Goal: Check status: Check status

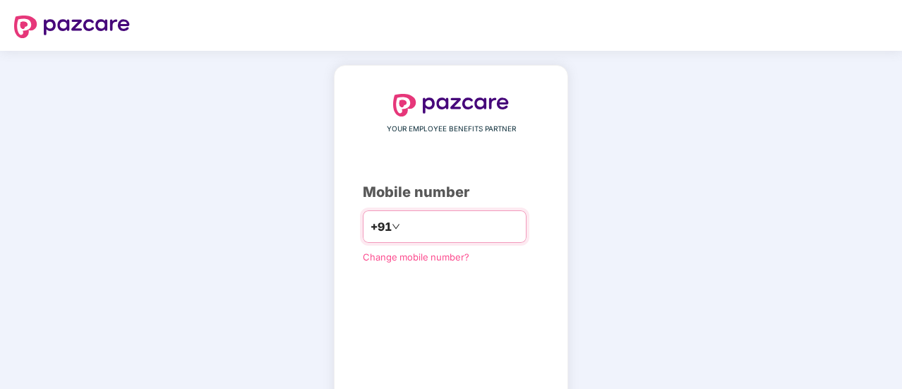
click at [404, 222] on input "number" at bounding box center [461, 226] width 116 height 23
type input "**********"
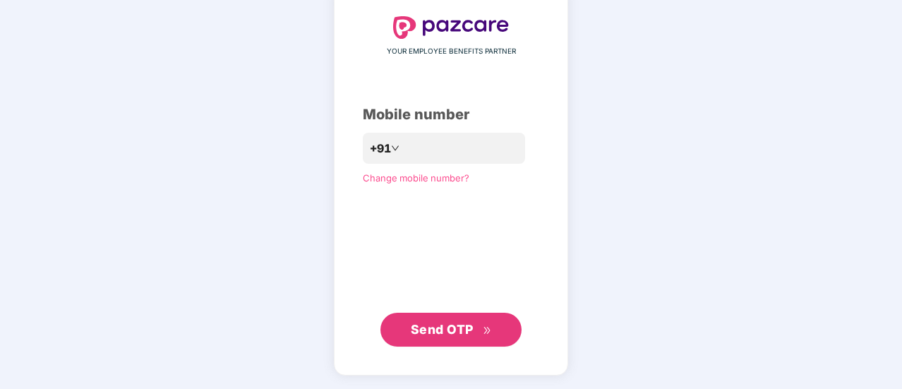
click at [459, 327] on span "Send OTP" at bounding box center [442, 329] width 63 height 15
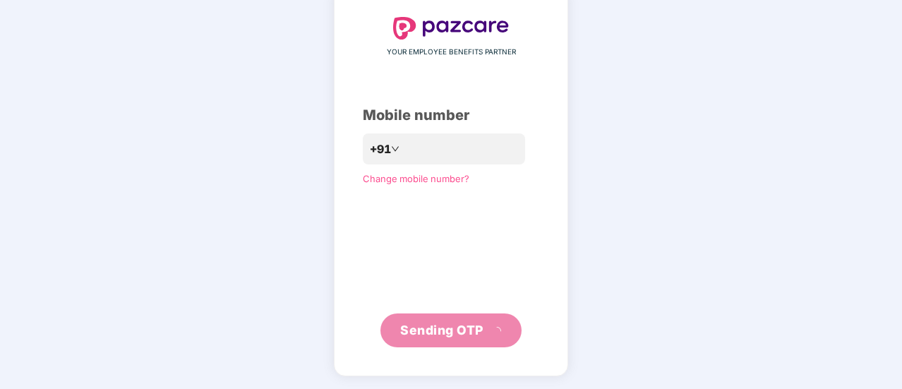
scroll to position [71, 0]
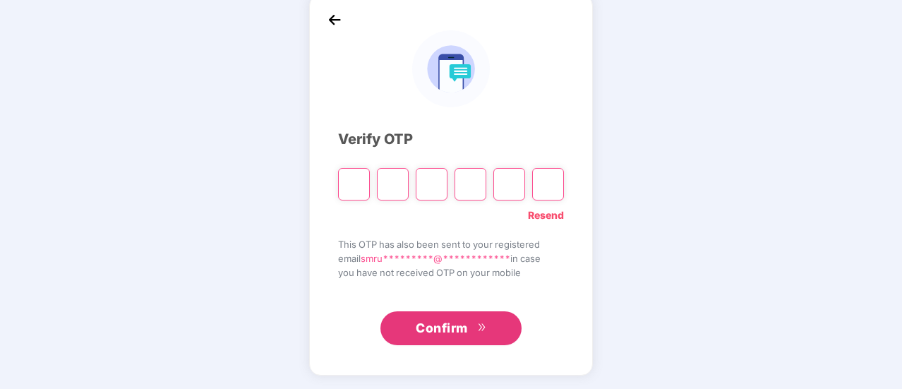
type input "*"
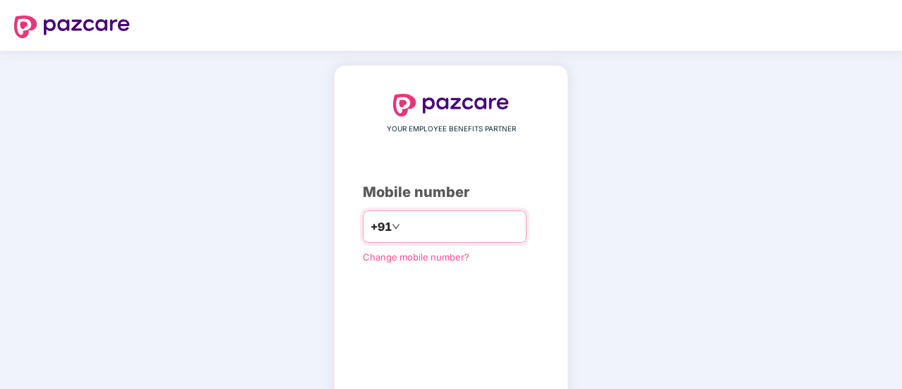
type input "**********"
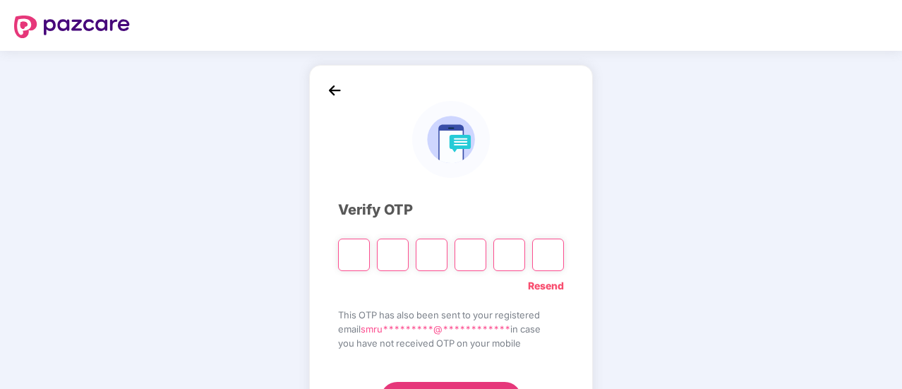
type input "*"
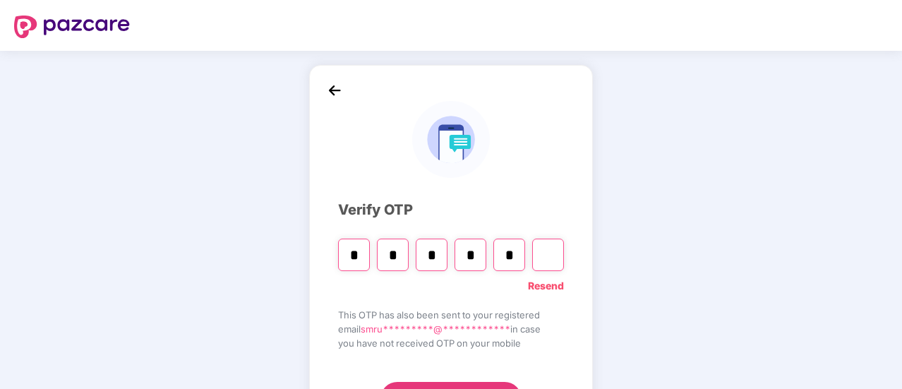
type input "*"
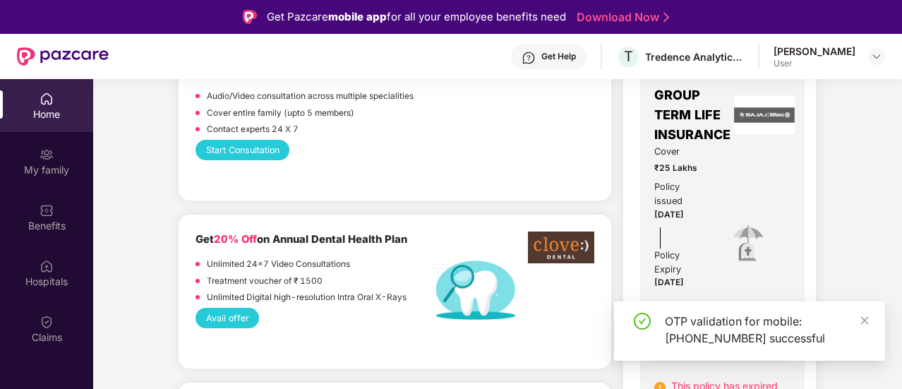
scroll to position [706, 0]
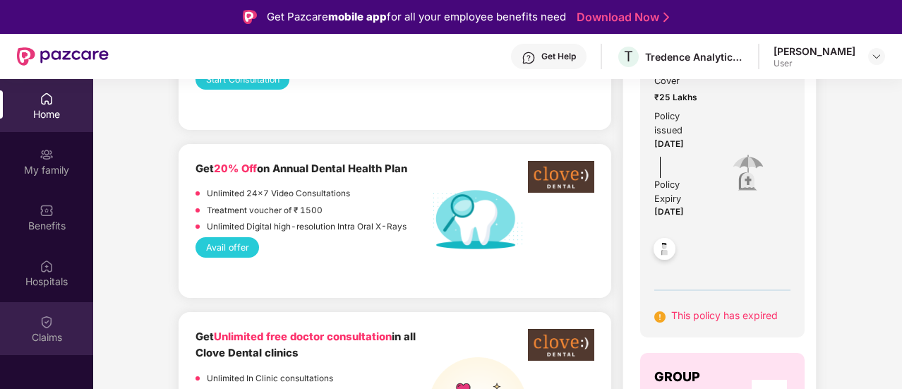
click at [47, 337] on div "Claims" at bounding box center [46, 337] width 93 height 14
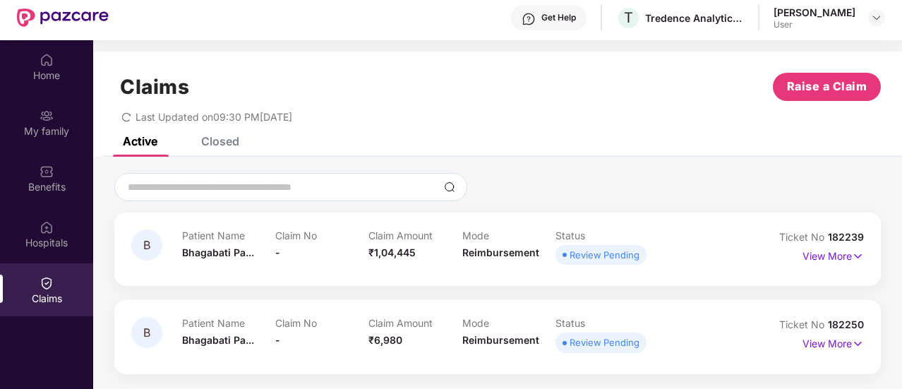
scroll to position [71, 0]
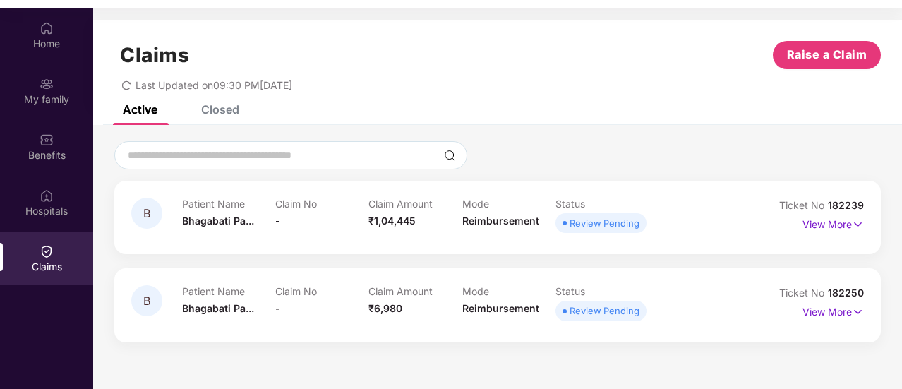
click at [808, 222] on p "View More" at bounding box center [833, 222] width 61 height 19
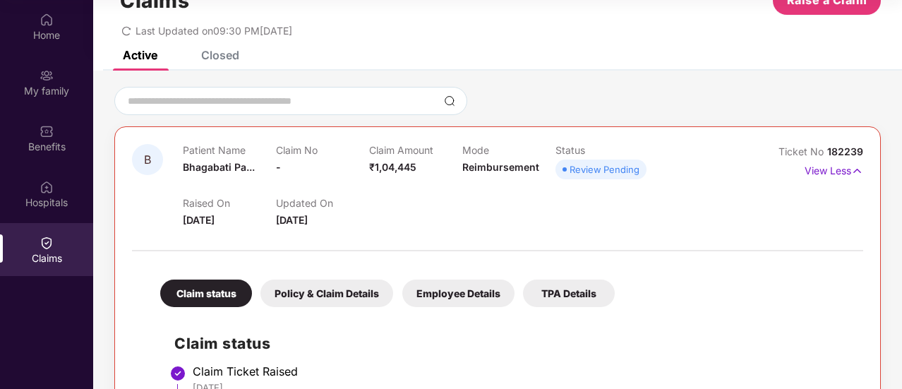
scroll to position [26, 0]
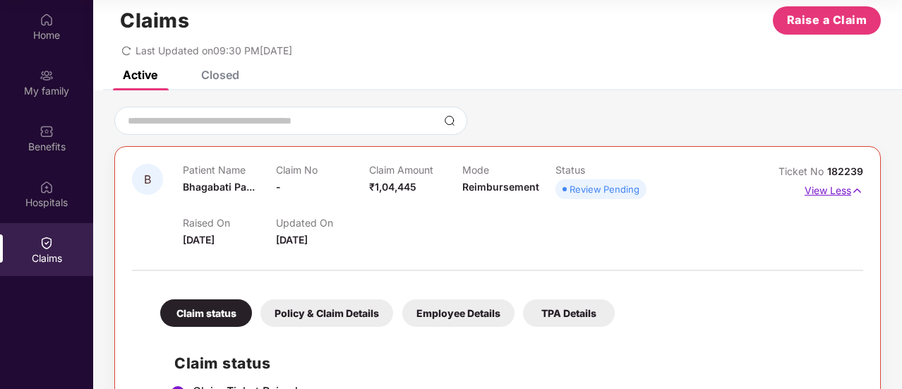
click at [856, 187] on img at bounding box center [858, 191] width 12 height 16
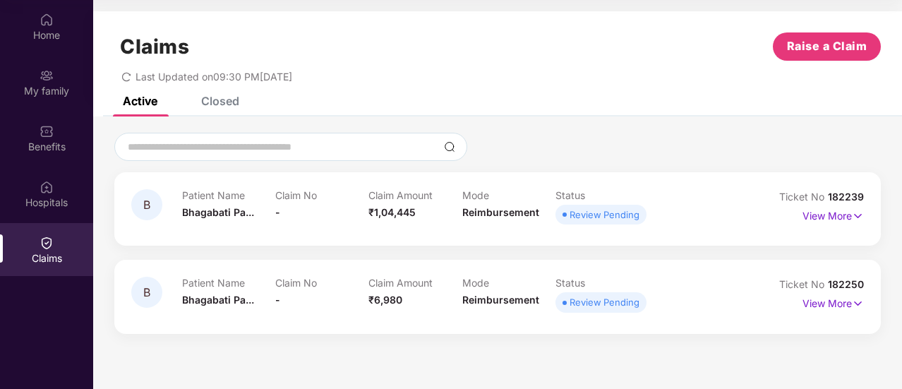
scroll to position [0, 0]
click at [208, 94] on div "Claims Raise a Claim Last Updated on 09:30 PM, 08 Oct 2025" at bounding box center [497, 53] width 809 height 85
click at [210, 105] on div "Closed" at bounding box center [220, 101] width 38 height 14
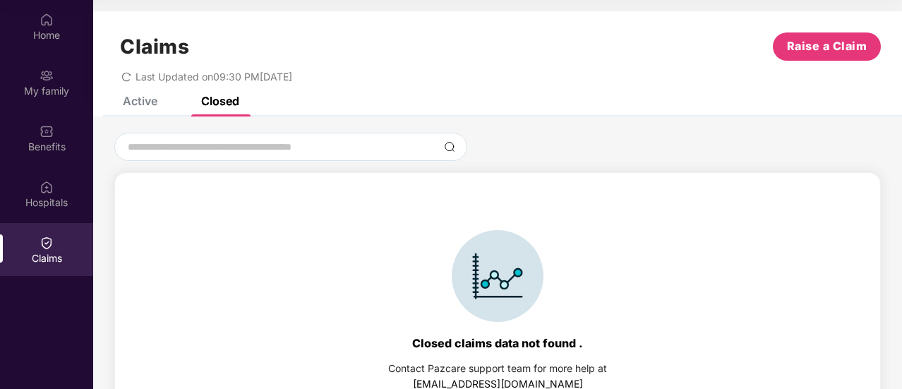
scroll to position [31, 0]
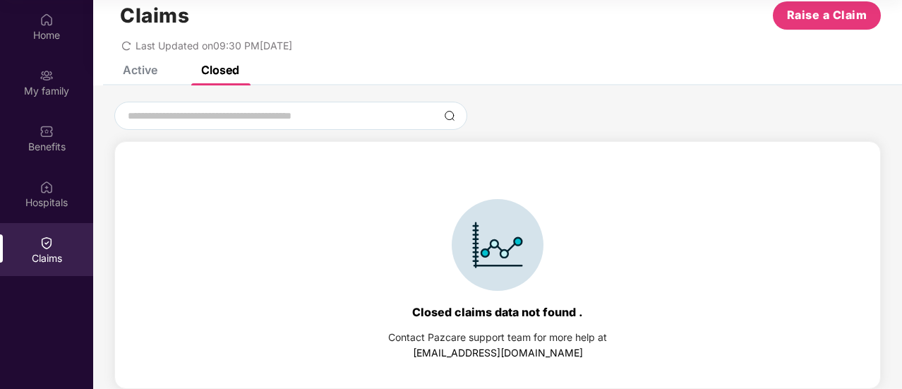
click at [146, 68] on div "Active" at bounding box center [140, 70] width 35 height 14
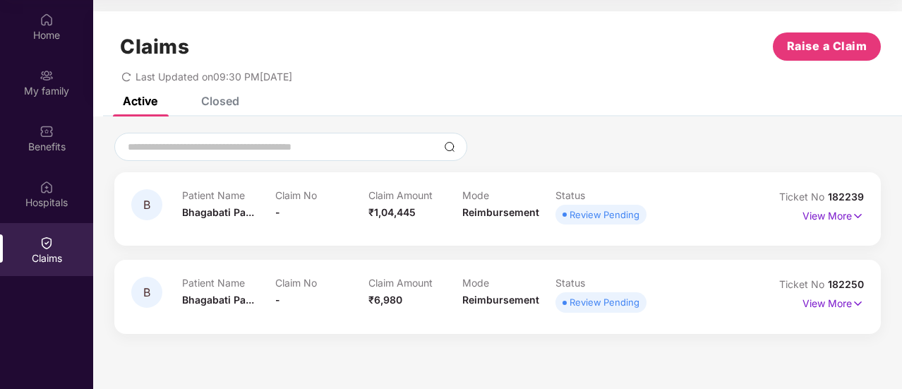
scroll to position [0, 0]
click at [856, 302] on img at bounding box center [858, 304] width 12 height 16
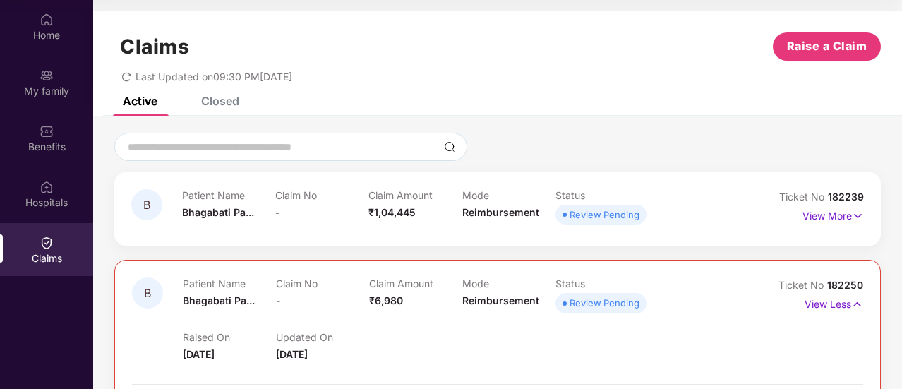
click at [597, 300] on div "Review Pending" at bounding box center [605, 303] width 70 height 14
click at [856, 217] on img at bounding box center [858, 216] width 12 height 16
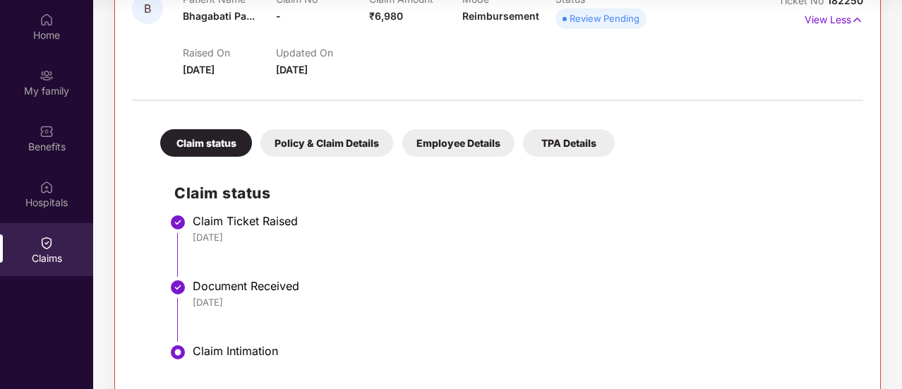
scroll to position [658, 0]
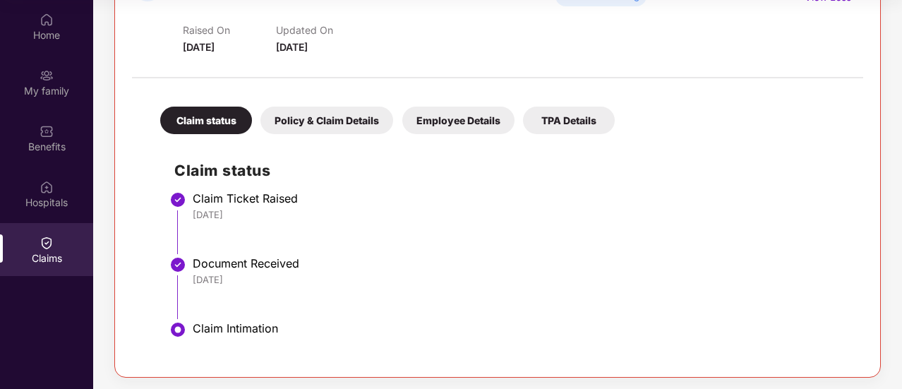
click at [325, 126] on div "Policy & Claim Details" at bounding box center [327, 121] width 133 height 28
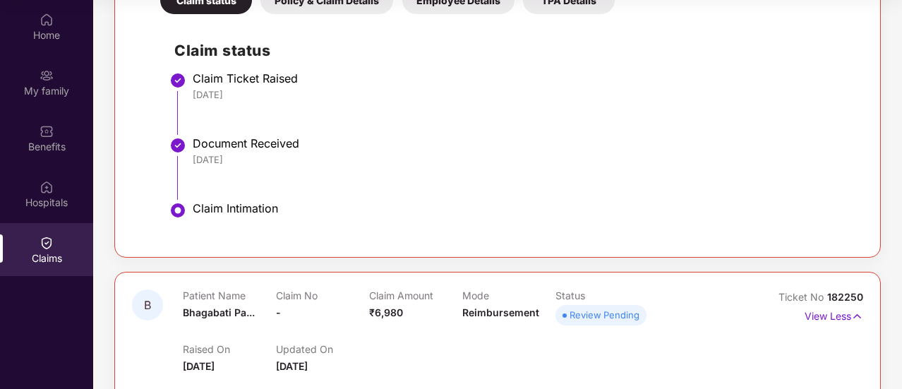
scroll to position [282, 0]
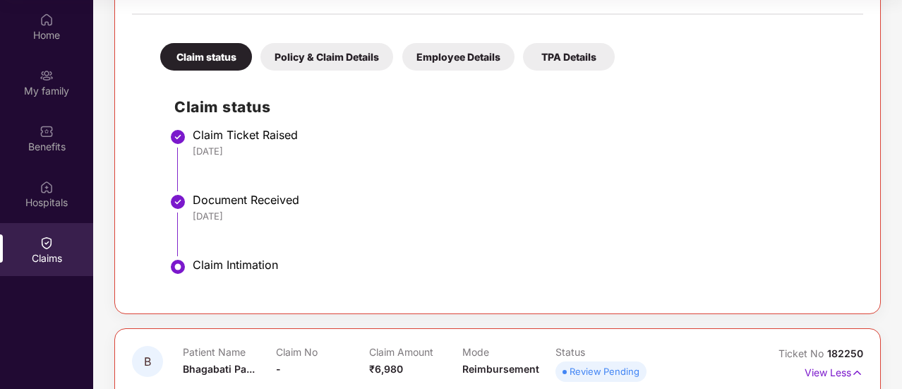
click at [328, 54] on div "Policy & Claim Details" at bounding box center [327, 57] width 133 height 28
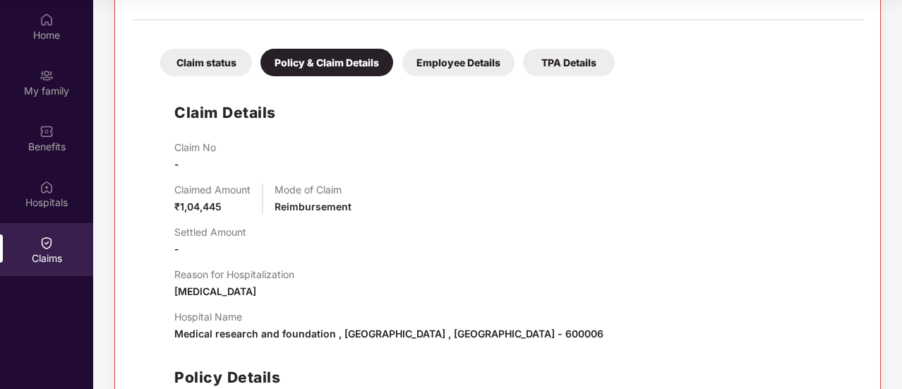
scroll to position [141, 0]
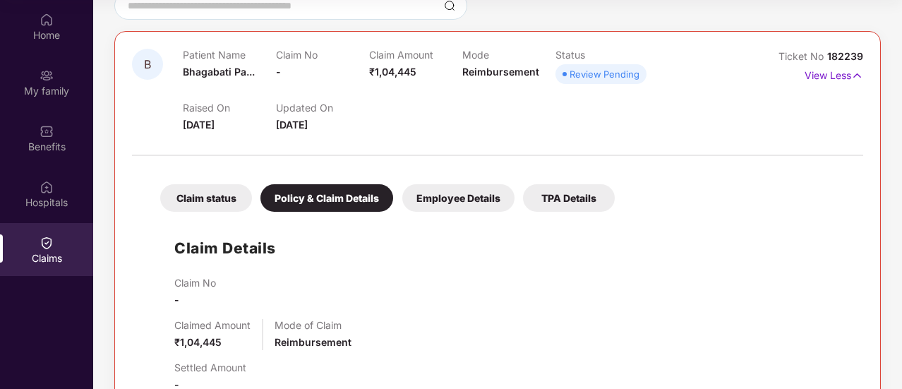
click at [442, 196] on div "Employee Details" at bounding box center [459, 198] width 112 height 28
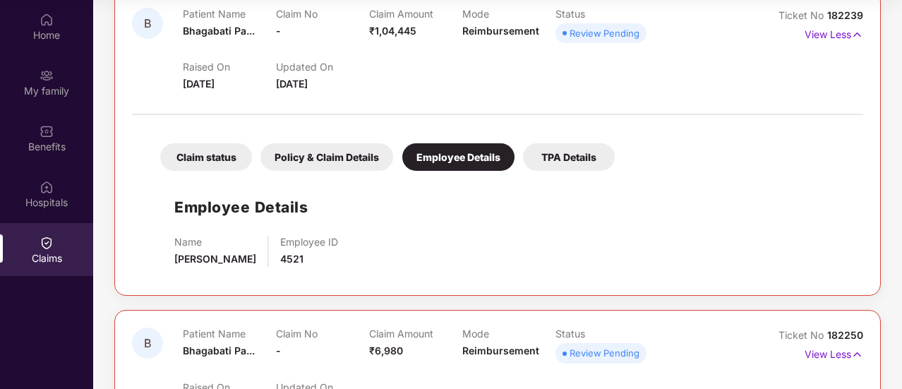
scroll to position [212, 0]
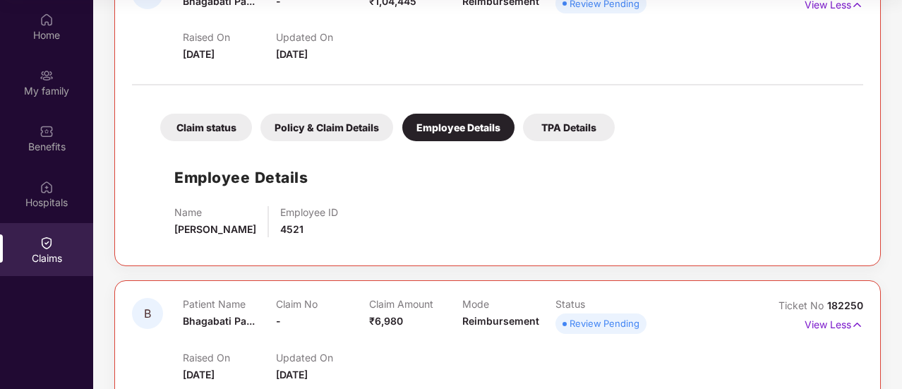
click at [566, 130] on div "TPA Details" at bounding box center [569, 128] width 92 height 28
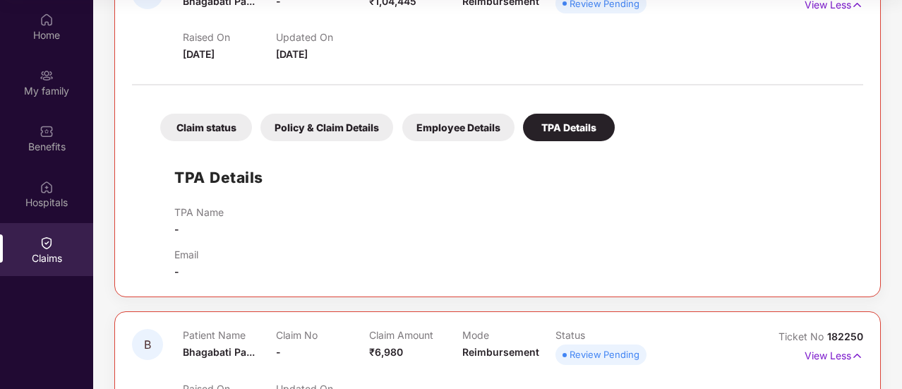
click at [460, 127] on div "Employee Details" at bounding box center [459, 128] width 112 height 28
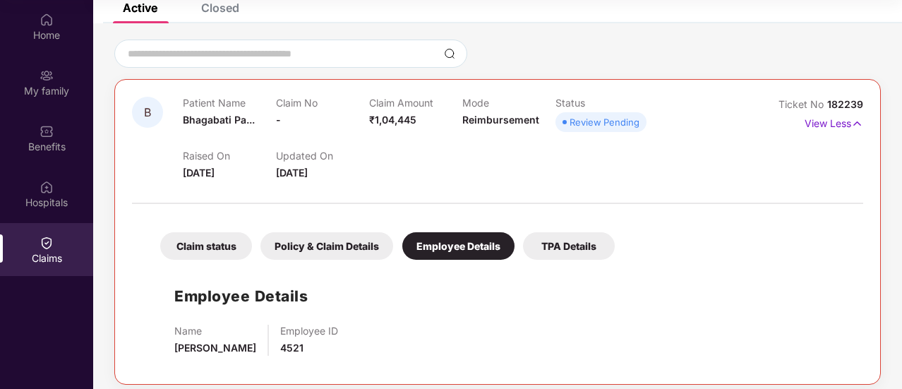
scroll to position [0, 0]
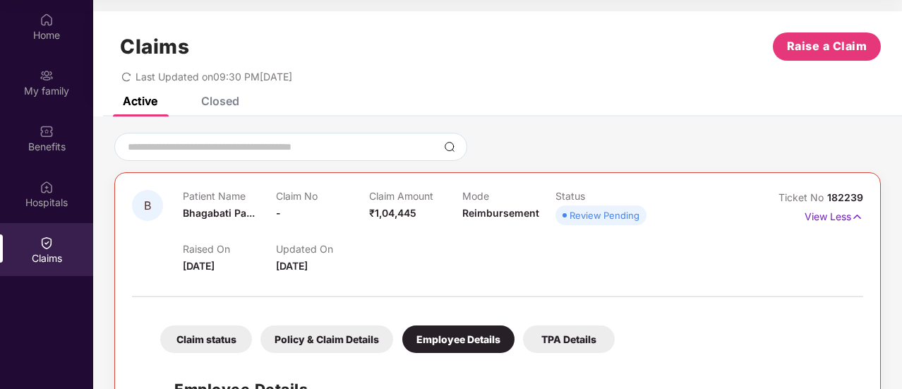
click at [211, 105] on div "Closed" at bounding box center [220, 101] width 38 height 14
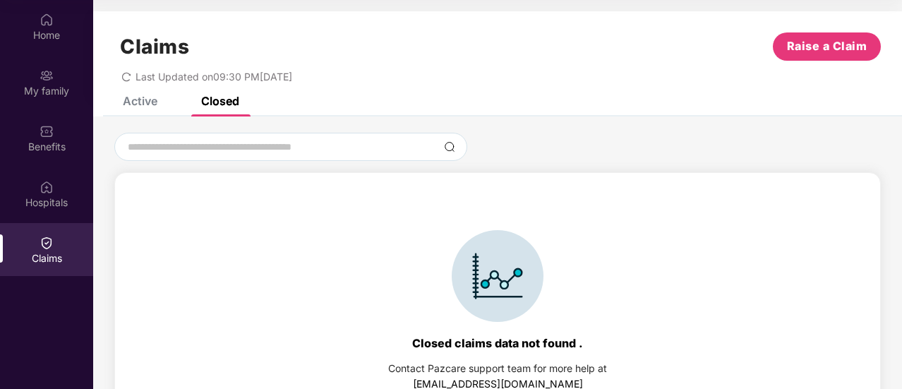
click at [148, 102] on div "Active" at bounding box center [140, 101] width 35 height 14
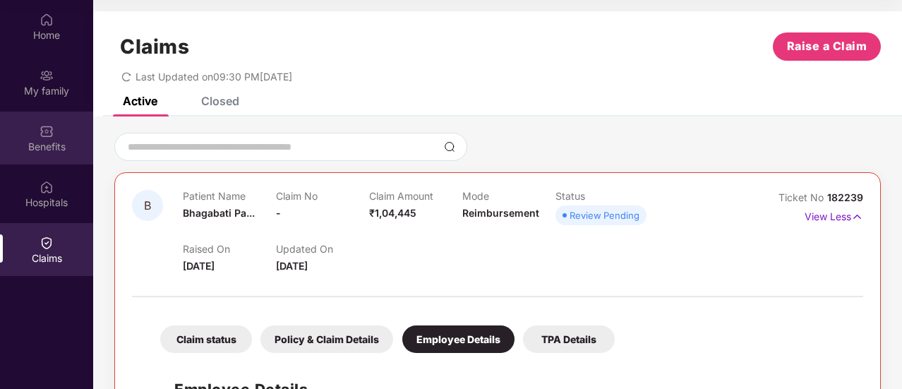
click at [49, 156] on div "Benefits" at bounding box center [46, 138] width 93 height 53
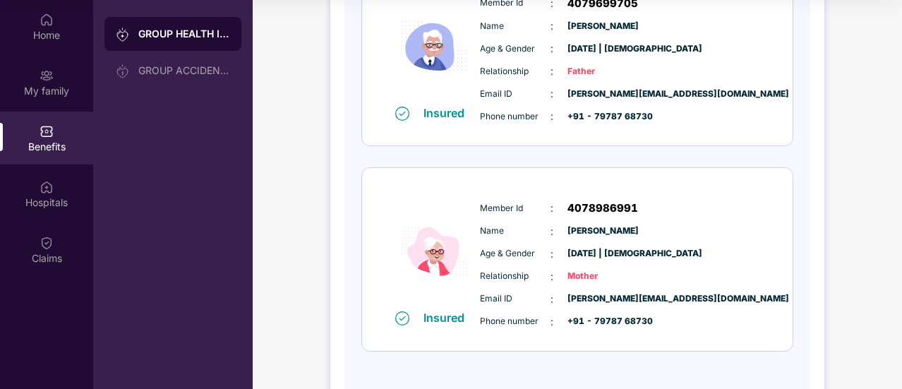
scroll to position [701, 0]
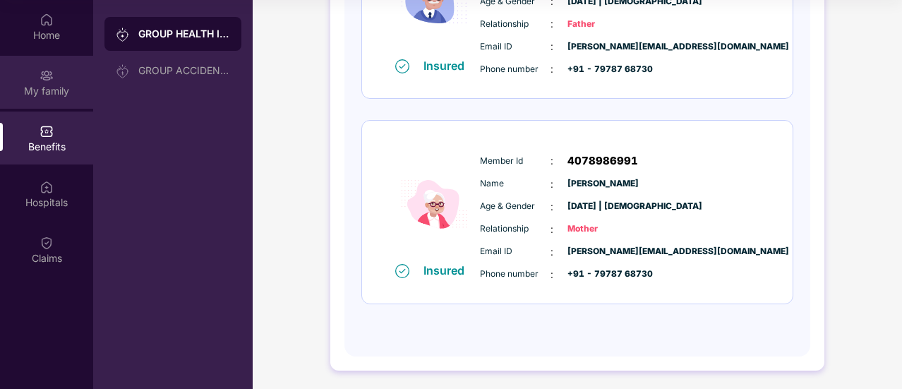
click at [44, 83] on div "My family" at bounding box center [46, 82] width 93 height 53
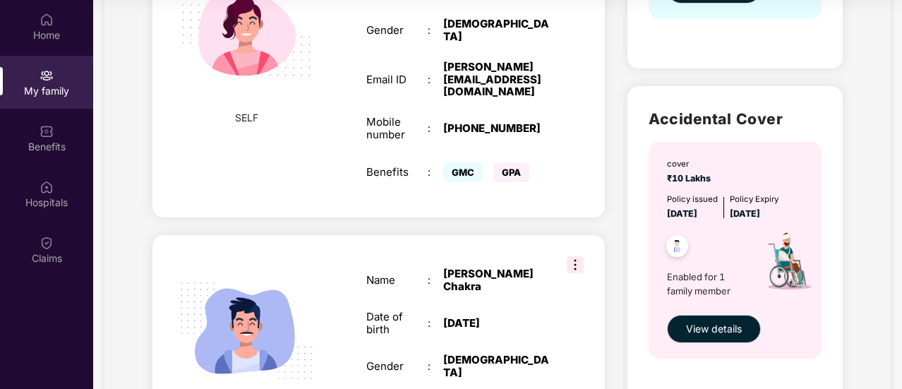
scroll to position [424, 0]
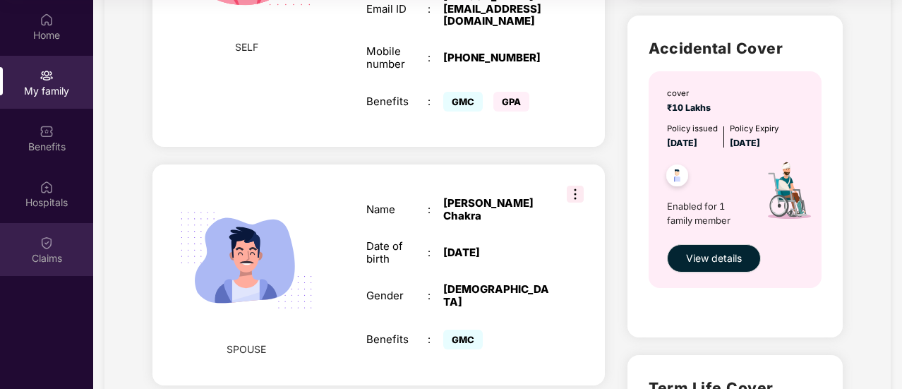
click at [23, 246] on div "Claims" at bounding box center [46, 249] width 93 height 53
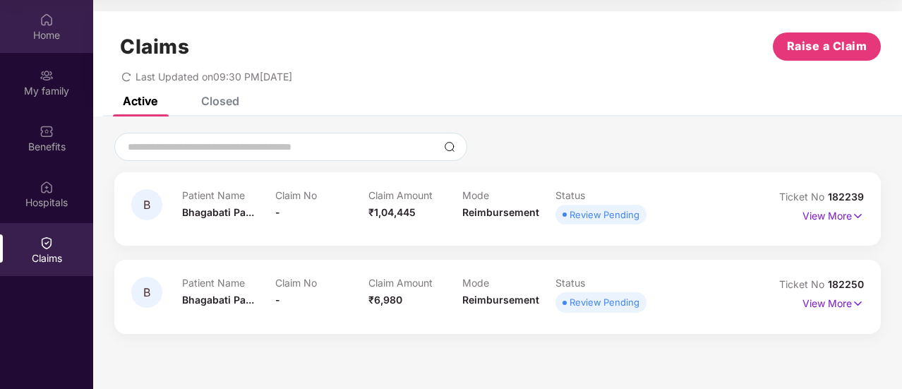
click at [24, 36] on div "Home" at bounding box center [46, 35] width 93 height 14
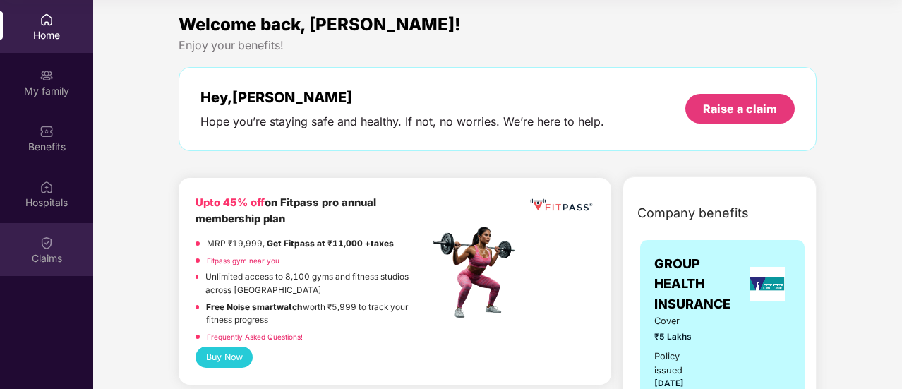
click at [42, 254] on div "Claims" at bounding box center [46, 258] width 93 height 14
